Goal: Task Accomplishment & Management: Use online tool/utility

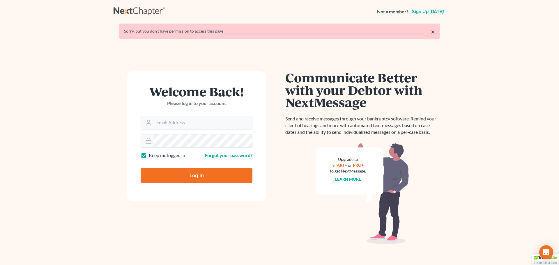
type input "[EMAIL_ADDRESS][DOMAIN_NAME]"
click at [197, 183] on form "Welcome Back! Please log in to your account Email Address rileigh@daxjmiller.co…" at bounding box center [197, 136] width 140 height 130
click at [197, 182] on input "Log In" at bounding box center [197, 175] width 112 height 15
type input "Thinking..."
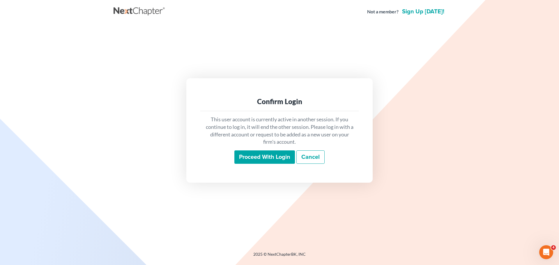
click at [242, 156] on input "Proceed with login" at bounding box center [264, 156] width 61 height 13
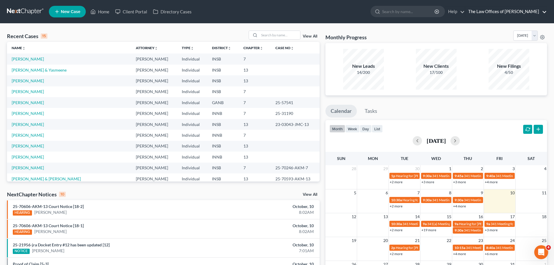
click at [517, 13] on link "The Law Offices of [PERSON_NAME]" at bounding box center [507, 11] width 82 height 10
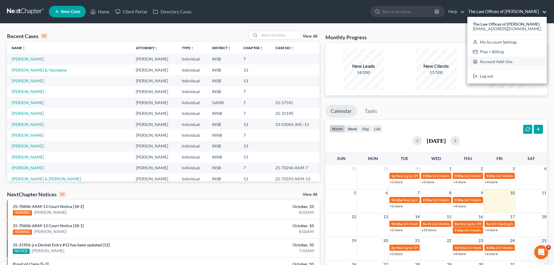
click at [511, 58] on link "Account Add-Ons" at bounding box center [507, 62] width 79 height 10
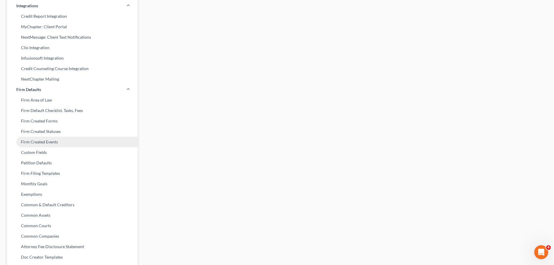
scroll to position [176, 0]
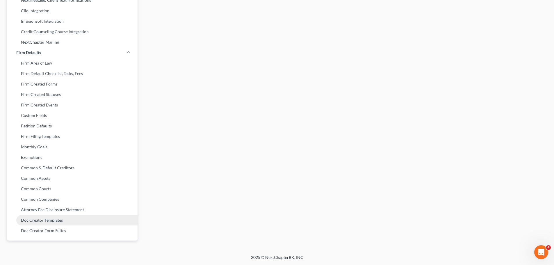
click at [58, 219] on link "Doc Creator Templates" at bounding box center [72, 220] width 131 height 10
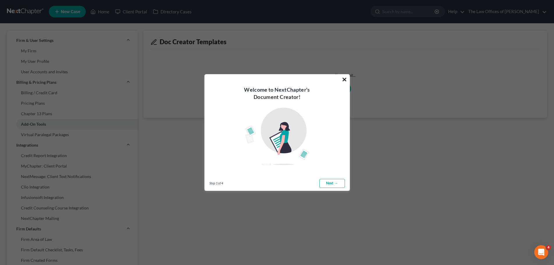
click at [342, 81] on button "×" at bounding box center [345, 79] width 6 height 9
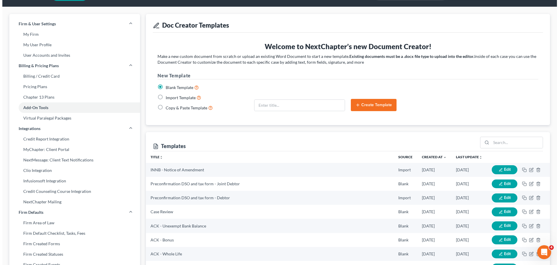
scroll to position [13, 0]
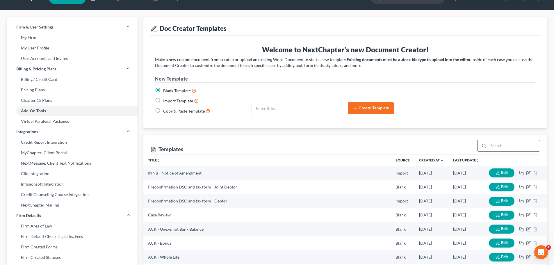
click at [502, 142] on input "search" at bounding box center [515, 145] width 52 height 11
type input "address"
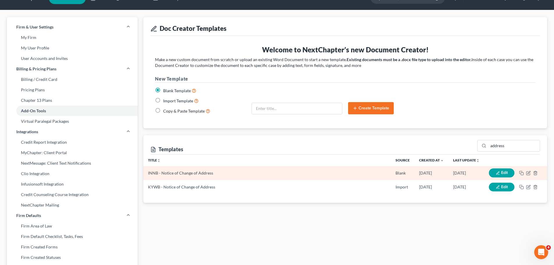
click at [510, 173] on button "Edit" at bounding box center [502, 173] width 26 height 9
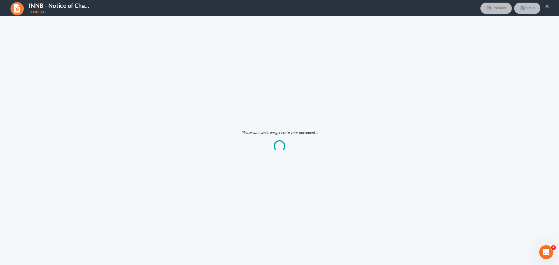
scroll to position [0, 0]
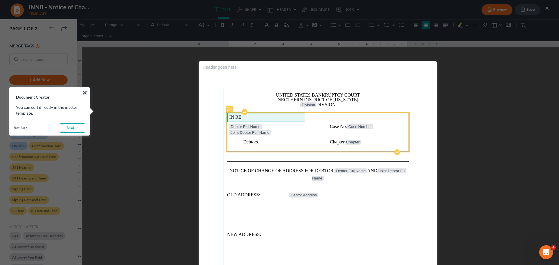
click at [285, 113] on td "IN RE:" at bounding box center [266, 117] width 78 height 9
click at [286, 113] on table "IN RE: Debtor Full Name Joint Debtor Full Name Case No. Case Number Debtors. Ch…" at bounding box center [318, 132] width 182 height 39
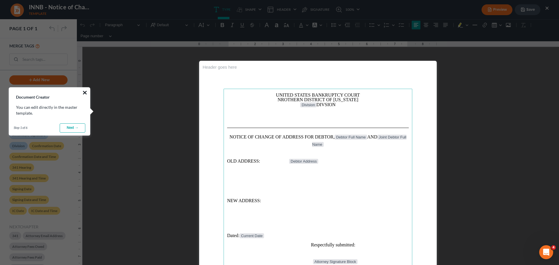
click at [86, 91] on button "×" at bounding box center [85, 92] width 6 height 9
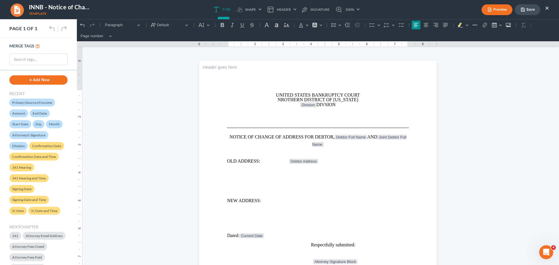
scroll to position [176, 0]
click at [554, 6] on div "Preview Save ×" at bounding box center [515, 9] width 79 height 13
click at [547, 7] on button "×" at bounding box center [547, 7] width 4 height 7
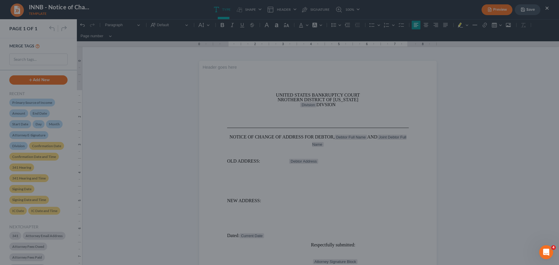
click at [549, 8] on div at bounding box center [279, 132] width 559 height 265
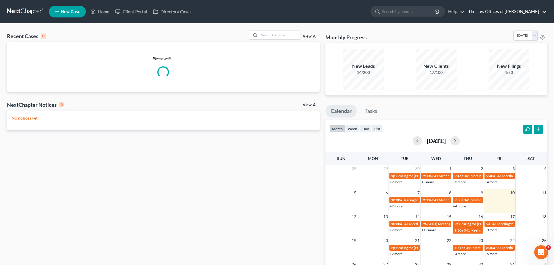
click at [491, 14] on link "The Law Offices of [PERSON_NAME]" at bounding box center [507, 11] width 82 height 10
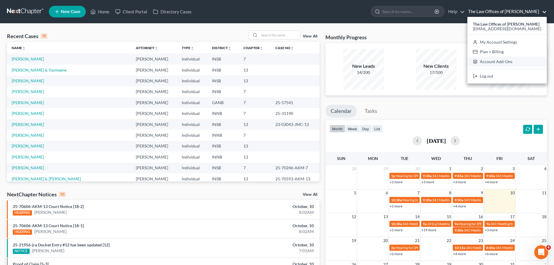
click at [501, 63] on link "Account Add-Ons" at bounding box center [507, 62] width 79 height 10
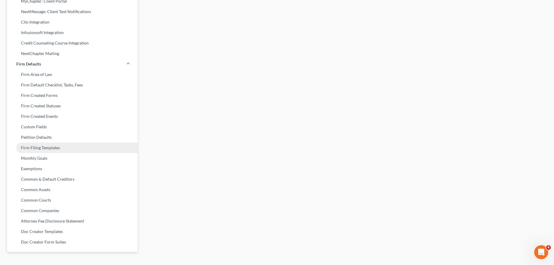
scroll to position [176, 0]
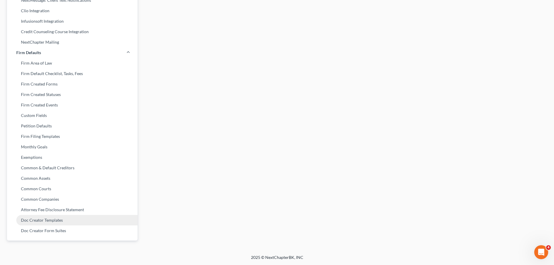
click at [55, 225] on link "Doc Creator Templates" at bounding box center [72, 220] width 131 height 10
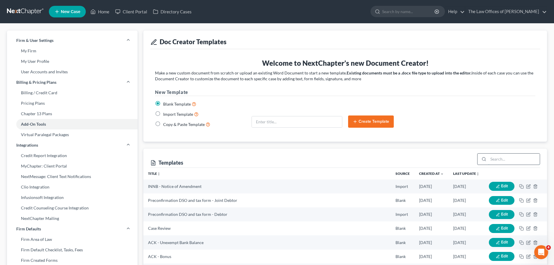
click at [500, 160] on input "search" at bounding box center [515, 159] width 52 height 11
type input "address"
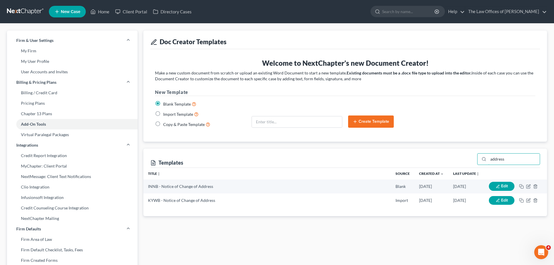
drag, startPoint x: 514, startPoint y: 158, endPoint x: 451, endPoint y: 158, distance: 63.5
click at [448, 158] on div "Templates address" at bounding box center [345, 158] width 390 height 19
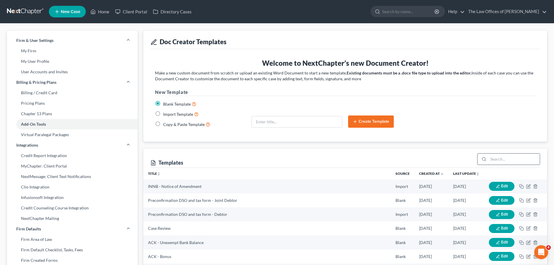
click at [490, 159] on input "search" at bounding box center [515, 159] width 52 height 11
type input "add"
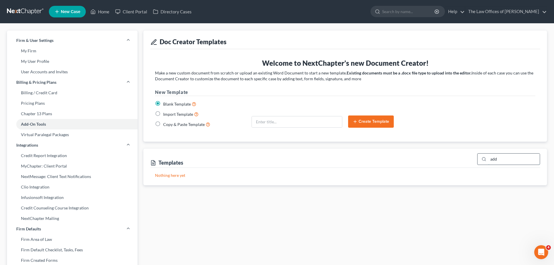
click at [504, 161] on input "add" at bounding box center [515, 159] width 52 height 11
type input "ad"
click at [504, 161] on input "ad" at bounding box center [515, 159] width 52 height 11
type input "a"
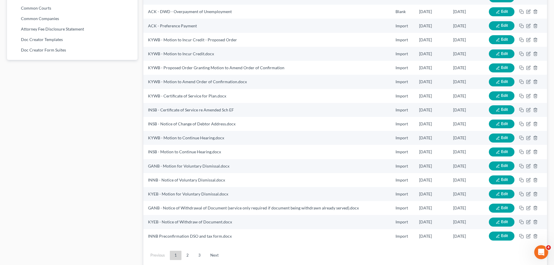
scroll to position [377, 0]
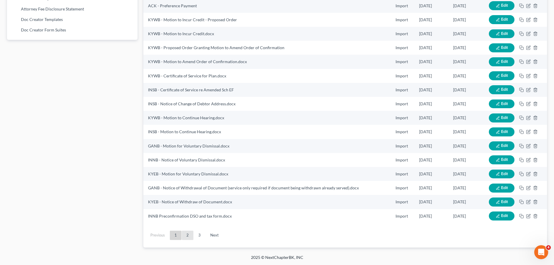
click at [184, 235] on link "2" at bounding box center [188, 235] width 12 height 9
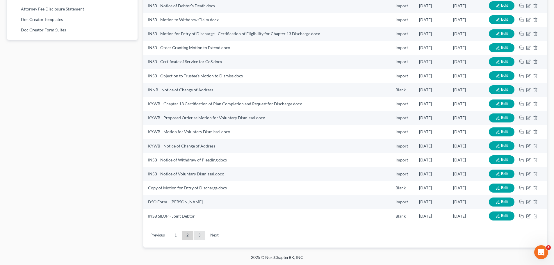
click at [200, 238] on link "3" at bounding box center [200, 235] width 12 height 9
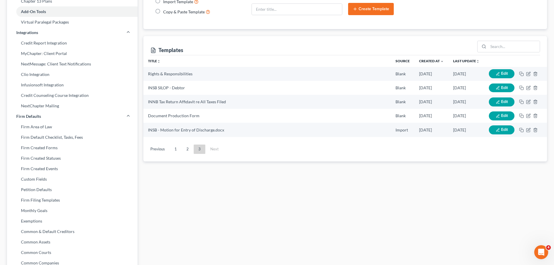
scroll to position [111, 0]
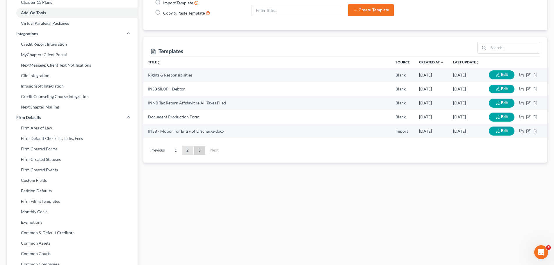
click at [187, 152] on link "2" at bounding box center [188, 150] width 12 height 9
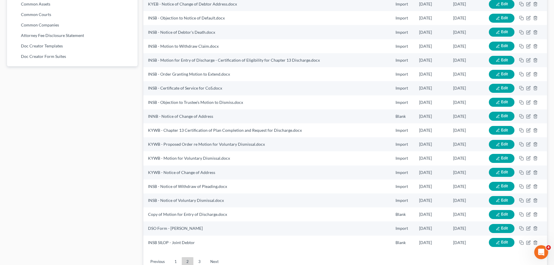
scroll to position [352, 0]
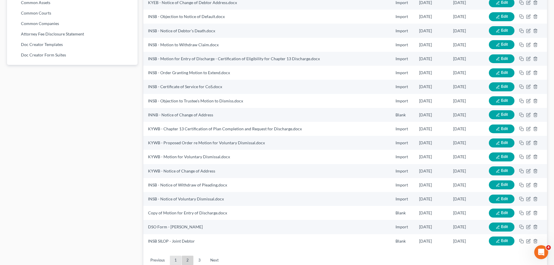
click at [178, 257] on link "1" at bounding box center [176, 260] width 12 height 9
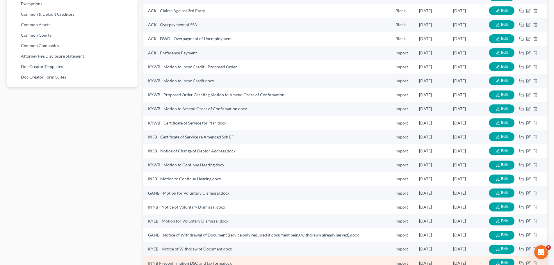
scroll to position [377, 0]
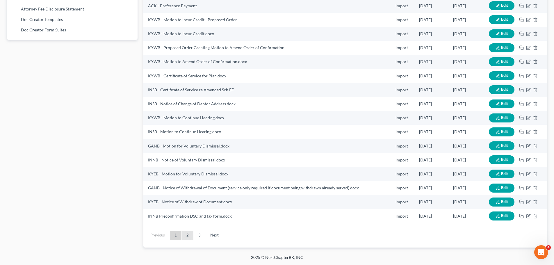
click at [185, 232] on link "2" at bounding box center [188, 235] width 12 height 9
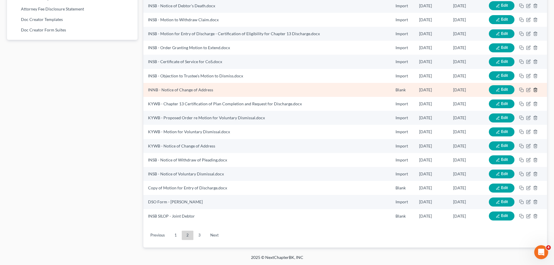
click at [534, 91] on icon "button" at bounding box center [535, 90] width 3 height 4
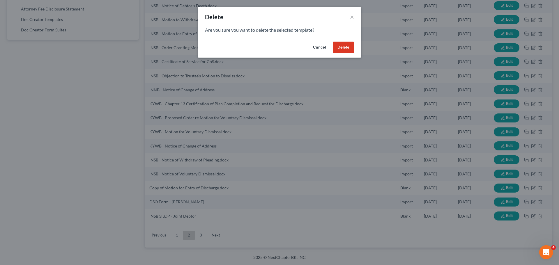
click at [342, 48] on button "Delete" at bounding box center [343, 48] width 21 height 12
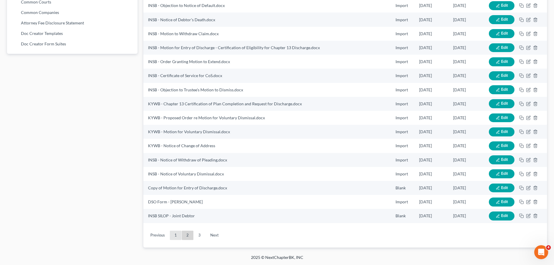
click at [176, 234] on link "1" at bounding box center [176, 235] width 12 height 9
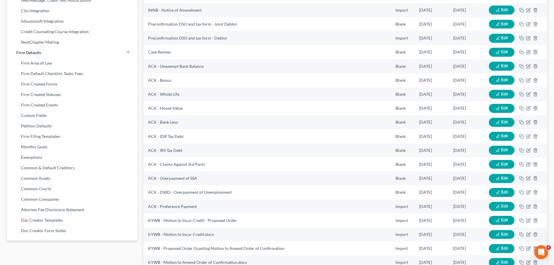
scroll to position [363, 0]
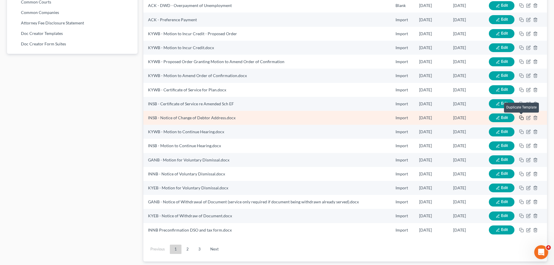
click at [523, 118] on icon "button" at bounding box center [522, 118] width 5 height 5
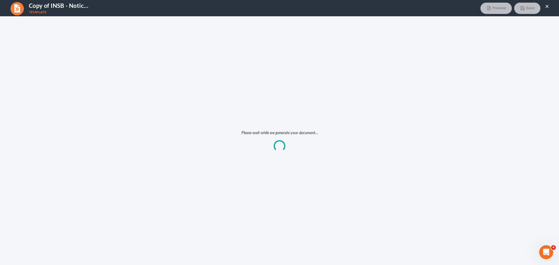
scroll to position [0, 0]
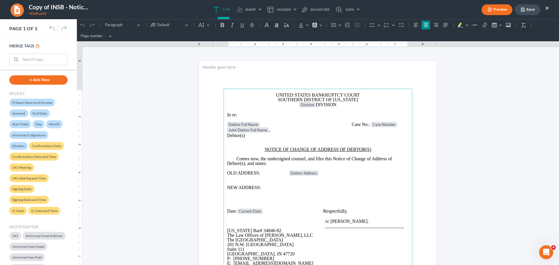
click at [301, 98] on span "SOUTHERN DISTRICT OF INDIANA" at bounding box center [318, 99] width 80 height 5
click at [302, 98] on span "SOUTHERN DISTRICT OF INDIANA" at bounding box center [318, 99] width 80 height 5
click at [270, 130] on p "Joint Debtor Full Name ," at bounding box center [318, 130] width 182 height 6
click at [521, 12] on button "Save" at bounding box center [528, 9] width 26 height 11
click at [549, 8] on button "×" at bounding box center [547, 7] width 4 height 7
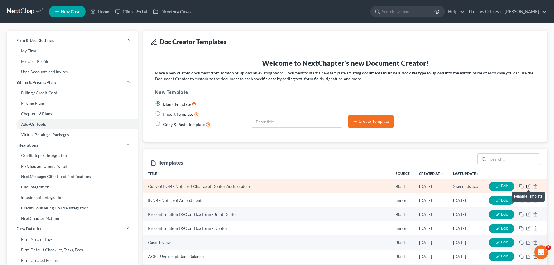
click at [527, 186] on icon "button" at bounding box center [528, 186] width 3 height 3
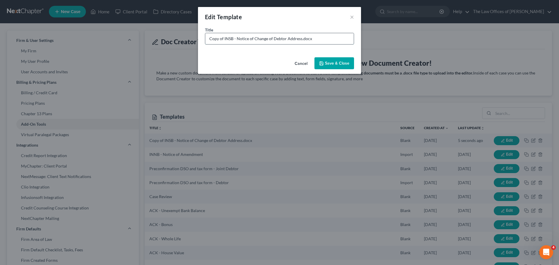
click at [223, 38] on input "Copy of INSB - Notice of Change of Debtor Address.docx" at bounding box center [279, 38] width 148 height 11
drag, startPoint x: 223, startPoint y: 38, endPoint x: 206, endPoint y: 38, distance: 17.2
click at [206, 38] on input "Copy of INSB - Notice of Change of Debtor Address.docx" at bounding box center [279, 38] width 148 height 11
type input "INNB - Notice of Change of Debtor Address.docx"
click at [336, 62] on button "Save & Close" at bounding box center [334, 63] width 40 height 12
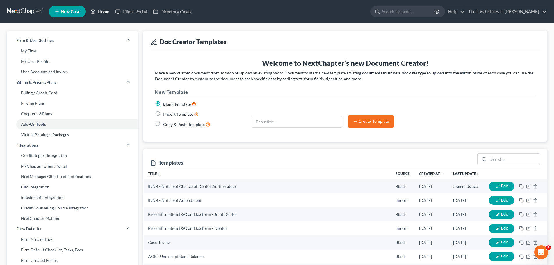
click at [96, 14] on icon at bounding box center [93, 11] width 5 height 7
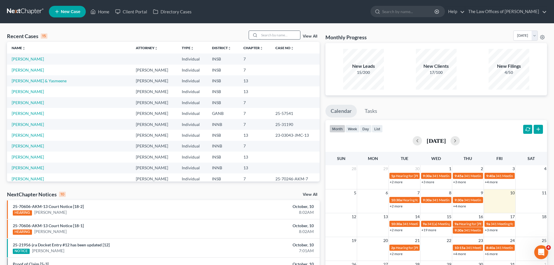
click at [289, 36] on input "search" at bounding box center [280, 35] width 41 height 8
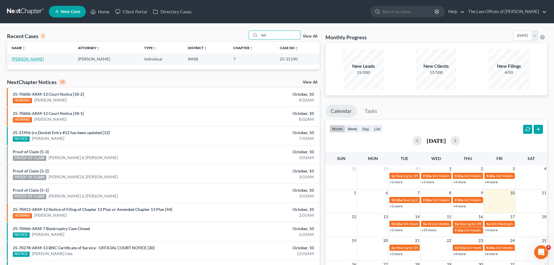
type input "toli"
click at [28, 56] on link "Toliver, Tiffany" at bounding box center [28, 58] width 32 height 5
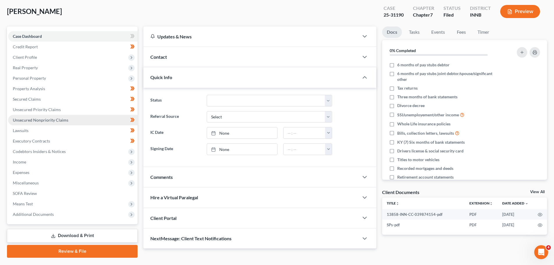
scroll to position [44, 0]
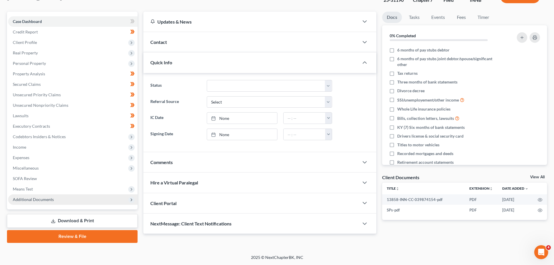
click at [38, 201] on span "Additional Documents" at bounding box center [33, 199] width 41 height 5
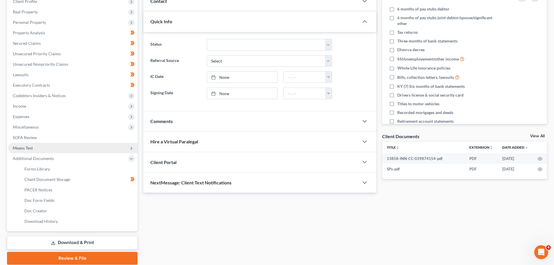
scroll to position [107, 0]
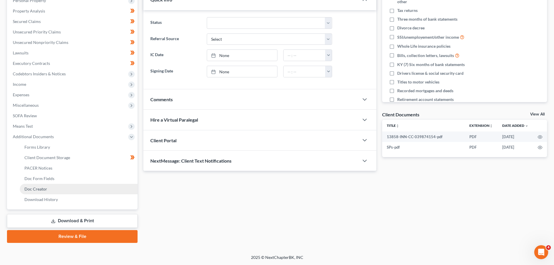
click at [49, 190] on link "Doc Creator" at bounding box center [79, 189] width 118 height 10
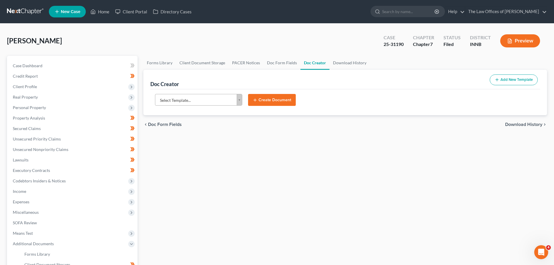
click at [225, 98] on body "Home New Case Client Portal Directory Cases The Law Offices of Dax J. Miller ri…" at bounding box center [277, 186] width 554 height 372
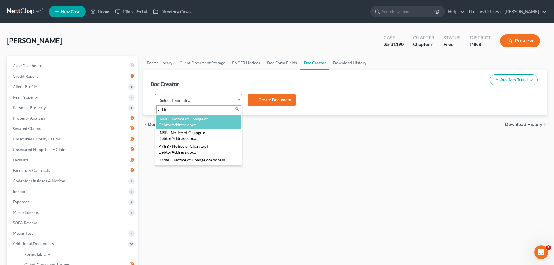
type input "addre"
select select "118396"
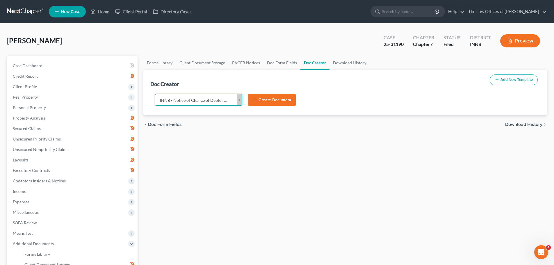
click at [271, 99] on button "Create Document" at bounding box center [272, 100] width 48 height 12
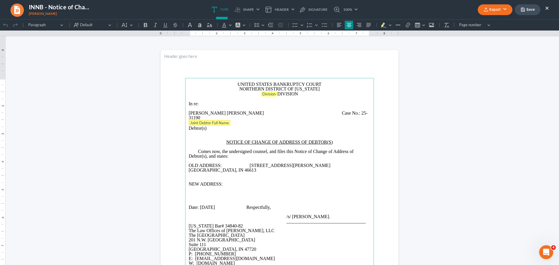
click at [219, 120] on tag "Joint Debtor Full Name" at bounding box center [210, 122] width 42 height 5
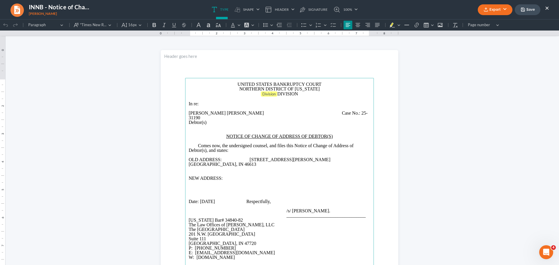
click at [231, 114] on span "Tiffany Michelle Toliver" at bounding box center [226, 113] width 75 height 5
click at [233, 112] on p "Tiffany Michelle Toliver Case No.: 25-31190" at bounding box center [280, 115] width 182 height 9
click at [189, 159] on p "OLD ADDRESS: 1131 E Bowman St South Bend, IN 46613" at bounding box center [280, 161] width 182 height 9
click at [265, 94] on span "Division" at bounding box center [268, 94] width 13 height 5
click at [231, 175] on p "NEW ADDRESS:" at bounding box center [280, 177] width 182 height 5
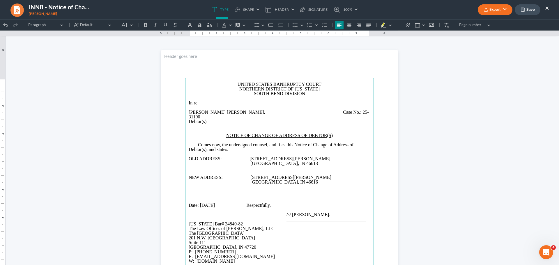
click at [246, 203] on span "Rich Text Editor, page-0-main" at bounding box center [239, 205] width 14 height 5
click at [523, 9] on polyline "button" at bounding box center [522, 8] width 1 height 1
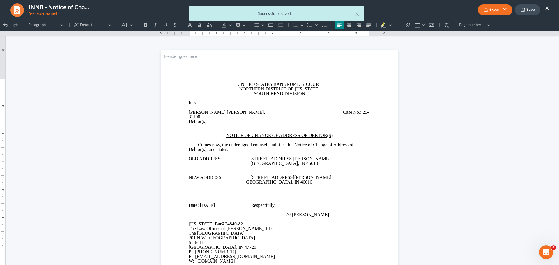
click at [501, 9] on div "× Successfully saved." at bounding box center [276, 15] width 559 height 18
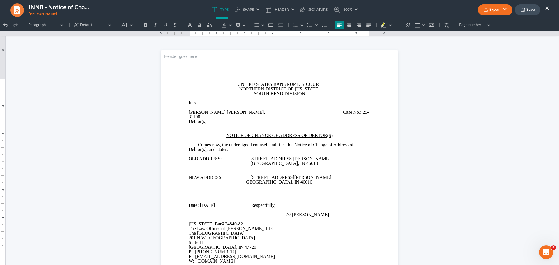
click at [500, 9] on button "Export" at bounding box center [495, 9] width 35 height 11
click at [492, 43] on link "Client Doc Storage" at bounding box center [494, 43] width 45 height 10
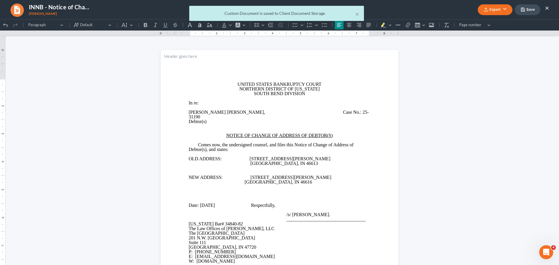
click at [355, 14] on div "Custom Document is saved to Client Document Storage" at bounding box center [276, 13] width 165 height 6
click at [359, 15] on button "×" at bounding box center [357, 13] width 4 height 7
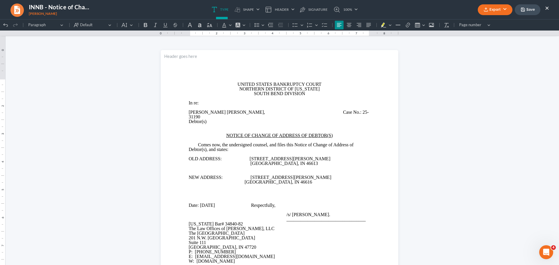
click at [498, 9] on button "Export" at bounding box center [495, 9] width 35 height 11
click at [487, 21] on link "PDF" at bounding box center [494, 23] width 45 height 10
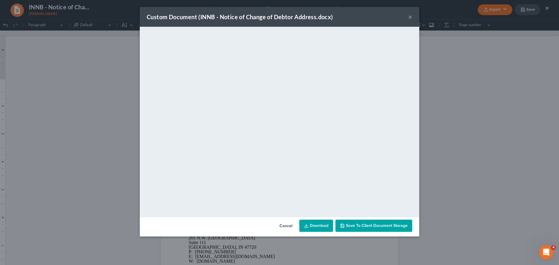
click at [329, 225] on link "Download" at bounding box center [316, 226] width 34 height 12
click at [408, 16] on button "×" at bounding box center [410, 16] width 4 height 7
